Goal: Information Seeking & Learning: Learn about a topic

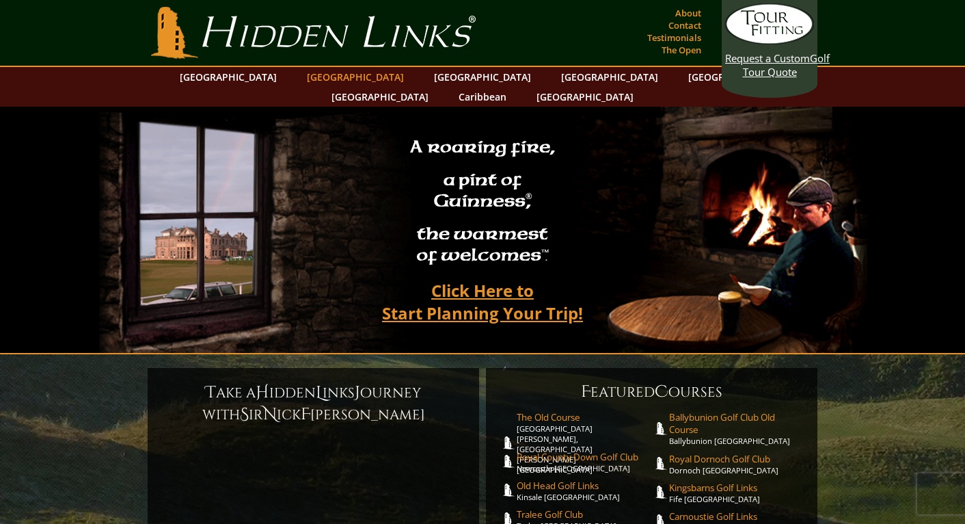
click at [338, 77] on link "[GEOGRAPHIC_DATA]" at bounding box center [355, 77] width 111 height 20
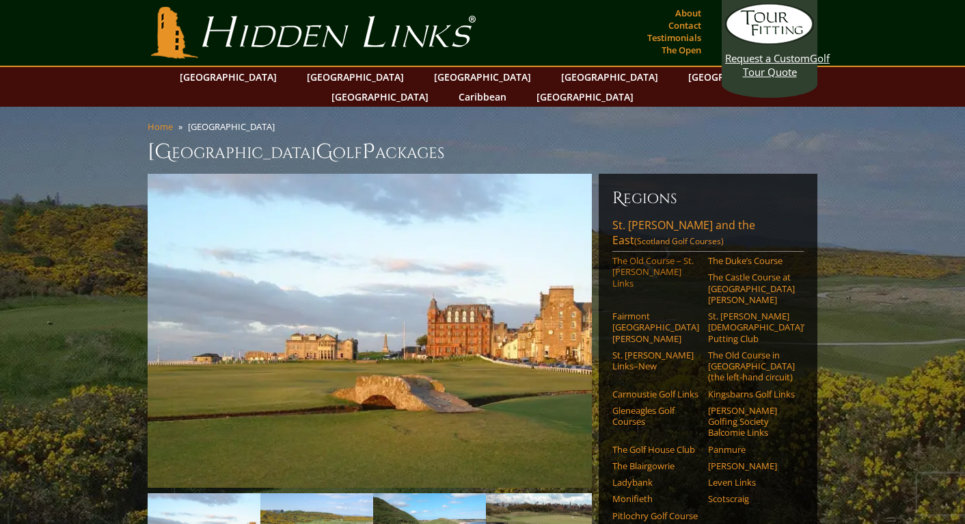
click at [652, 255] on link "The Old Course – St. [PERSON_NAME] Links" at bounding box center [656, 272] width 87 height 34
